Goal: Communication & Community: Answer question/provide support

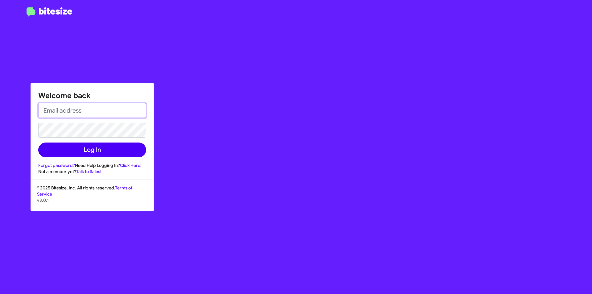
type input "[EMAIL_ADDRESS][DOMAIN_NAME]"
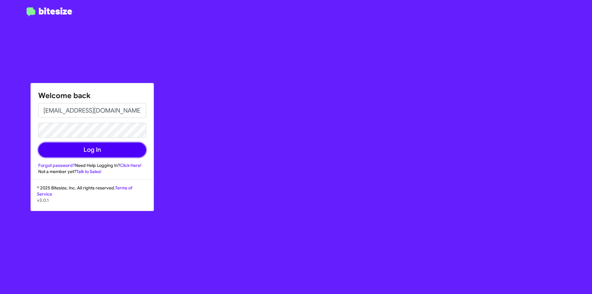
click at [83, 153] on button "Log In" at bounding box center [92, 150] width 108 height 15
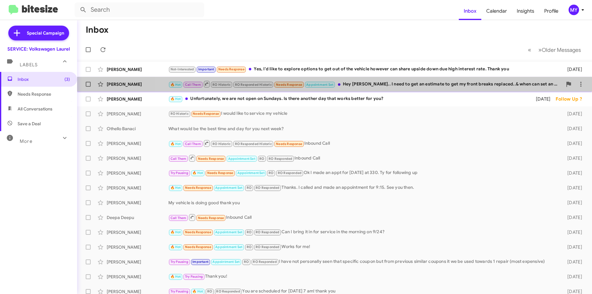
click at [383, 80] on div "🔥 Hot Call Them RO Historic RO Responded Historic Needs Response Appointment Se…" at bounding box center [365, 84] width 394 height 8
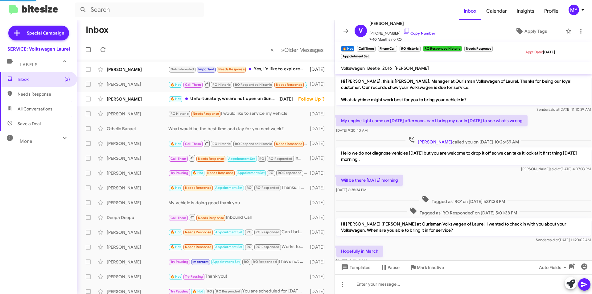
scroll to position [63, 0]
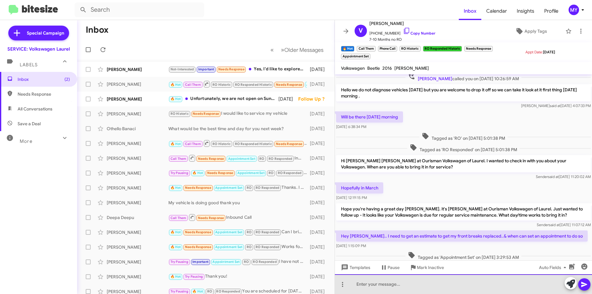
click at [370, 282] on div at bounding box center [463, 284] width 257 height 20
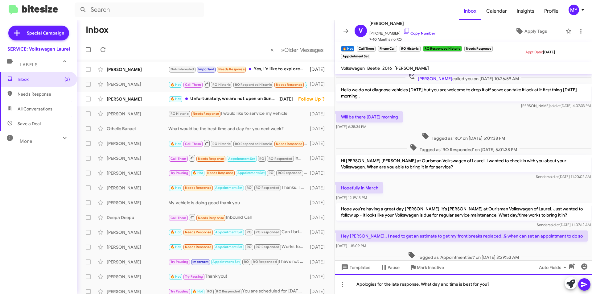
click at [509, 286] on div "Apologies for the late response. What day and time is best for you?" at bounding box center [463, 284] width 257 height 20
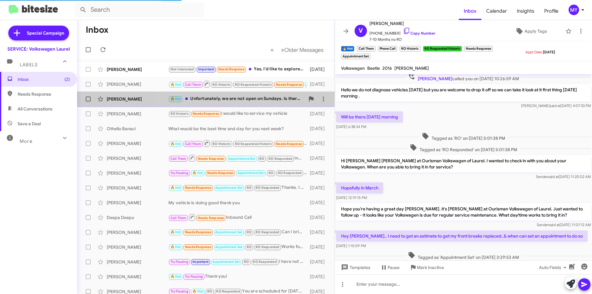
click at [257, 97] on div "🔥 Hot Unfortunately, we are not open on Sundays. Is there another day that work…" at bounding box center [236, 98] width 137 height 7
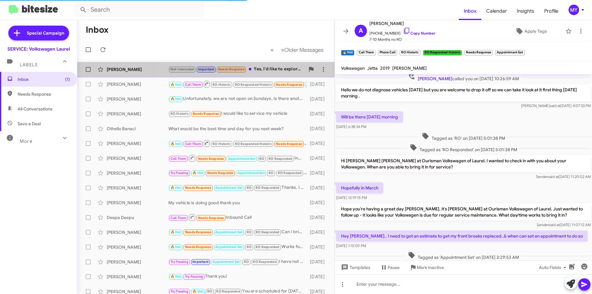
click at [275, 69] on div "Not-Interested Important Needs Response Yes, I'd like to explore options to get…" at bounding box center [236, 69] width 137 height 7
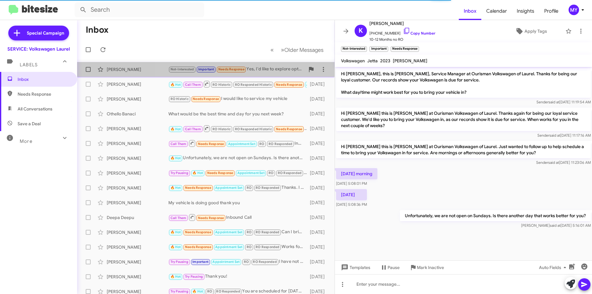
click at [275, 72] on div "Not-Interested Important Needs Response Yes, I'd like to explore options to get…" at bounding box center [236, 69] width 137 height 7
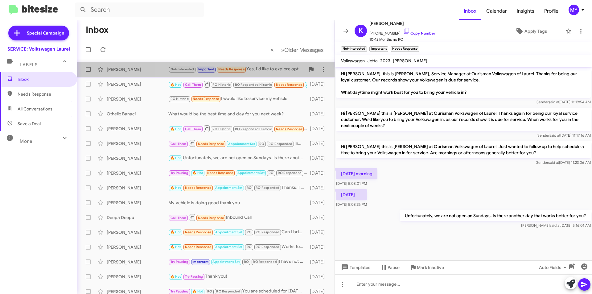
click at [267, 71] on div "Not-Interested Important Needs Response Yes, I'd like to explore options to get…" at bounding box center [236, 69] width 137 height 7
click at [277, 71] on div "Not-Interested Important Needs Response Yes, I'd like to explore options to get…" at bounding box center [236, 69] width 137 height 7
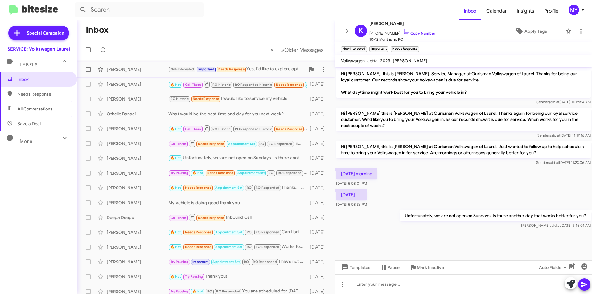
click at [277, 71] on div "Not-Interested Important Needs Response Yes, I'd like to explore options to get…" at bounding box center [236, 69] width 137 height 7
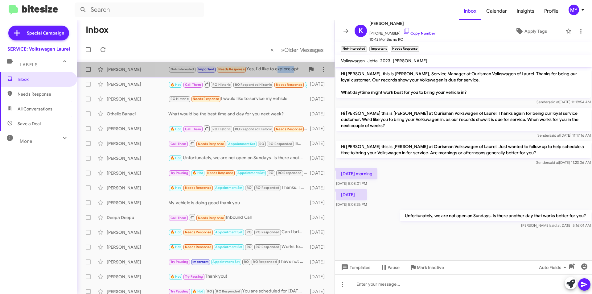
click at [277, 71] on div "Not-Interested Important Needs Response Yes, I'd like to explore options to get…" at bounding box center [236, 69] width 137 height 7
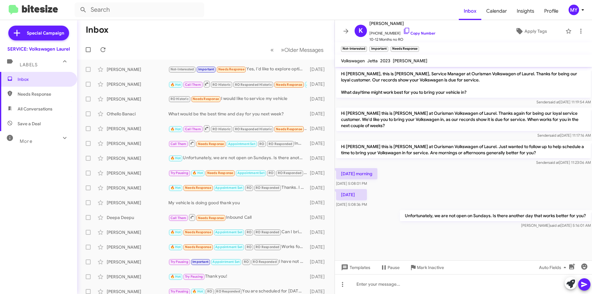
click at [466, 154] on p "Hi [PERSON_NAME] this is [PERSON_NAME] at Ourisman Volkswagen of Laurel. Just w…" at bounding box center [463, 149] width 255 height 17
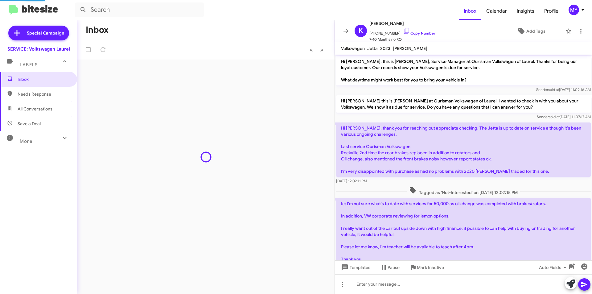
scroll to position [148, 0]
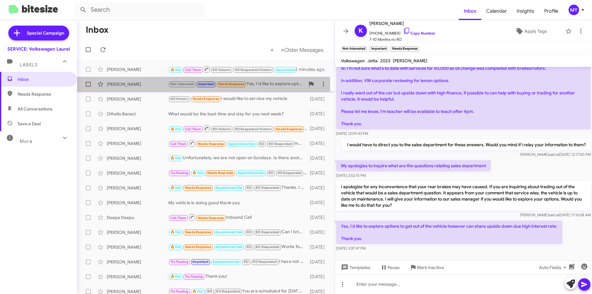
click at [139, 86] on div "[PERSON_NAME]" at bounding box center [138, 84] width 62 height 6
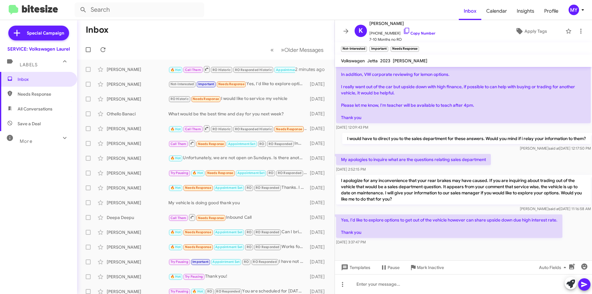
scroll to position [160, 0]
